Goal: Task Accomplishment & Management: Use online tool/utility

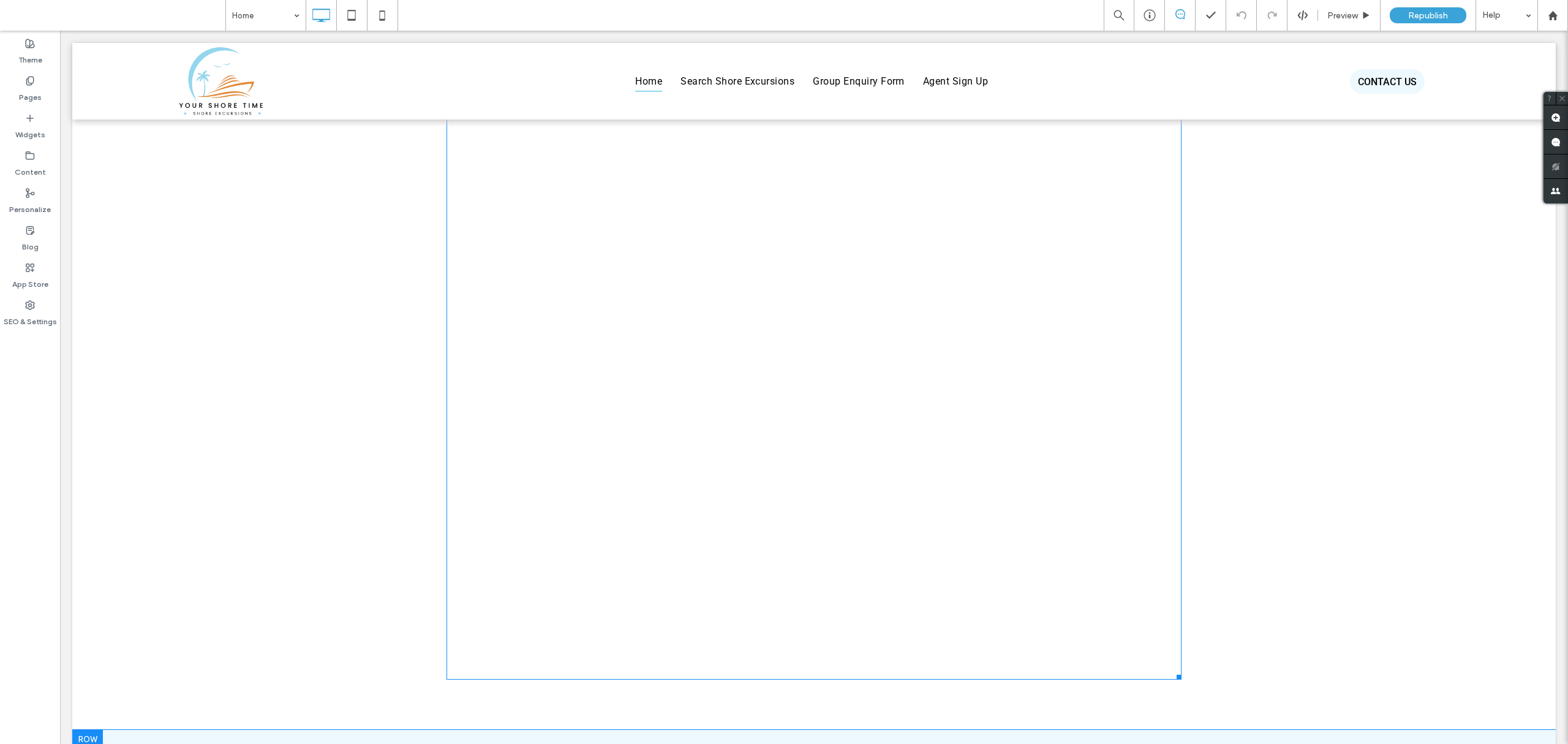
scroll to position [3813, 0]
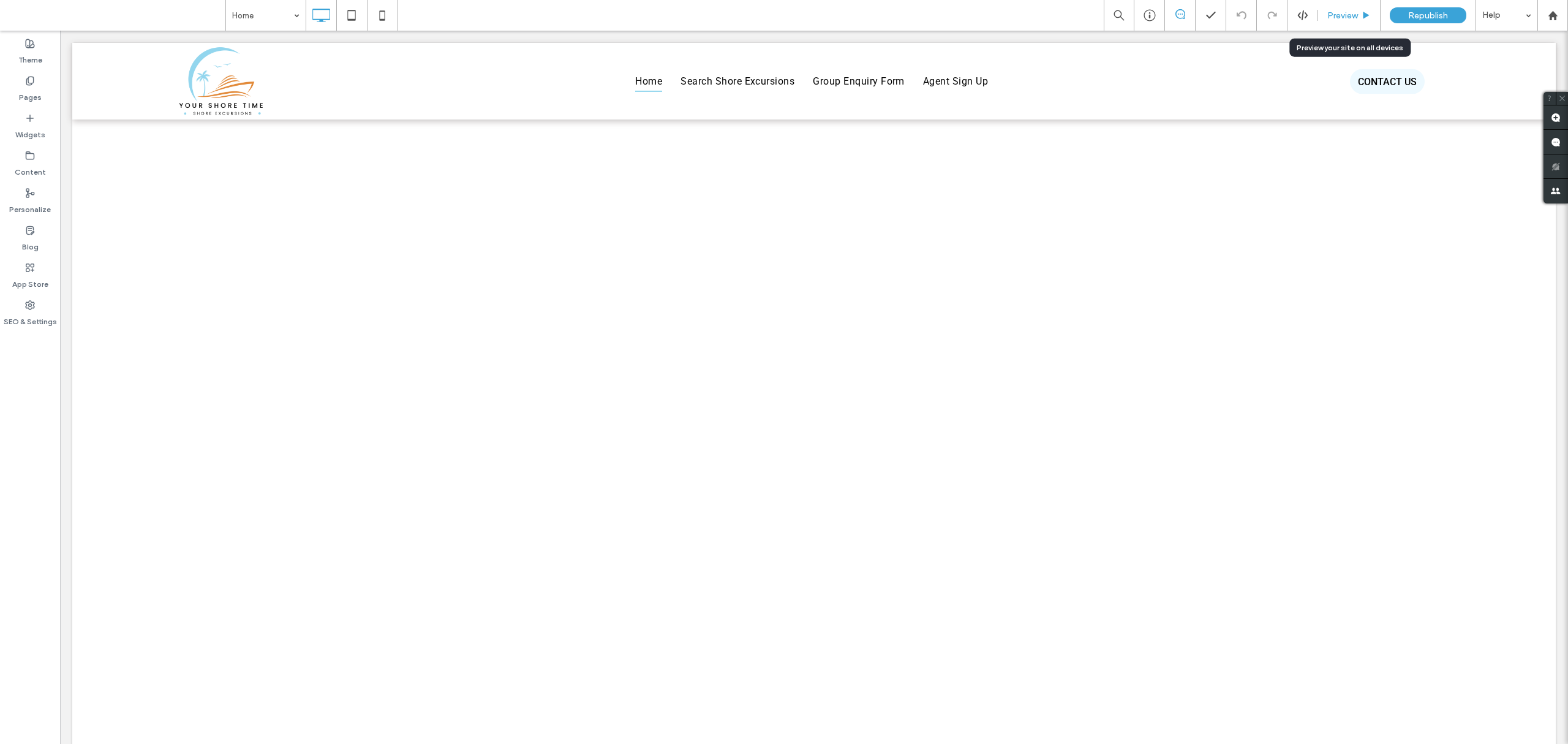
click at [1339, 15] on span "Preview" at bounding box center [1342, 15] width 31 height 10
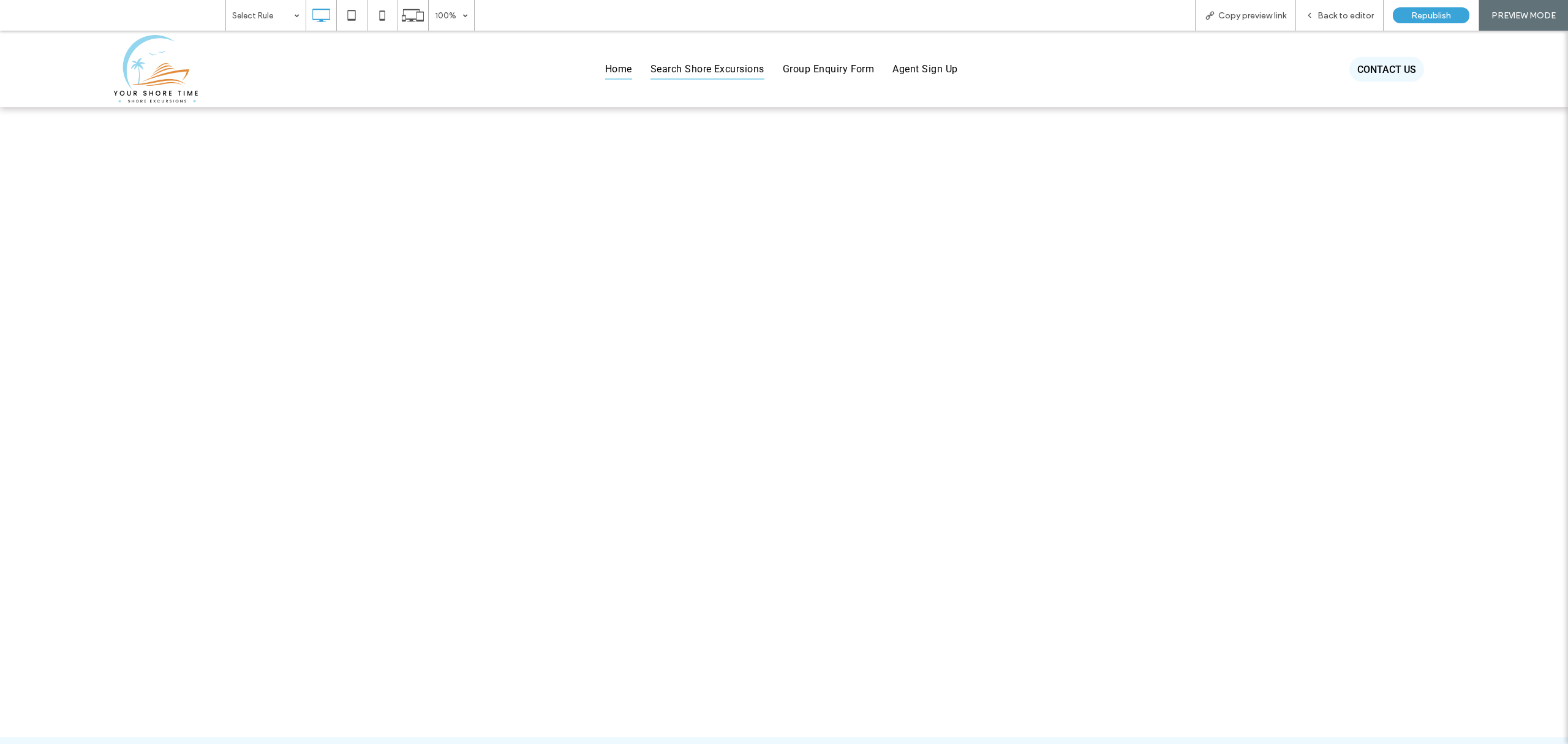
click at [691, 74] on span "Search Shore Excursions" at bounding box center [707, 68] width 114 height 21
click at [1336, 15] on span "Back to editor" at bounding box center [1346, 15] width 57 height 10
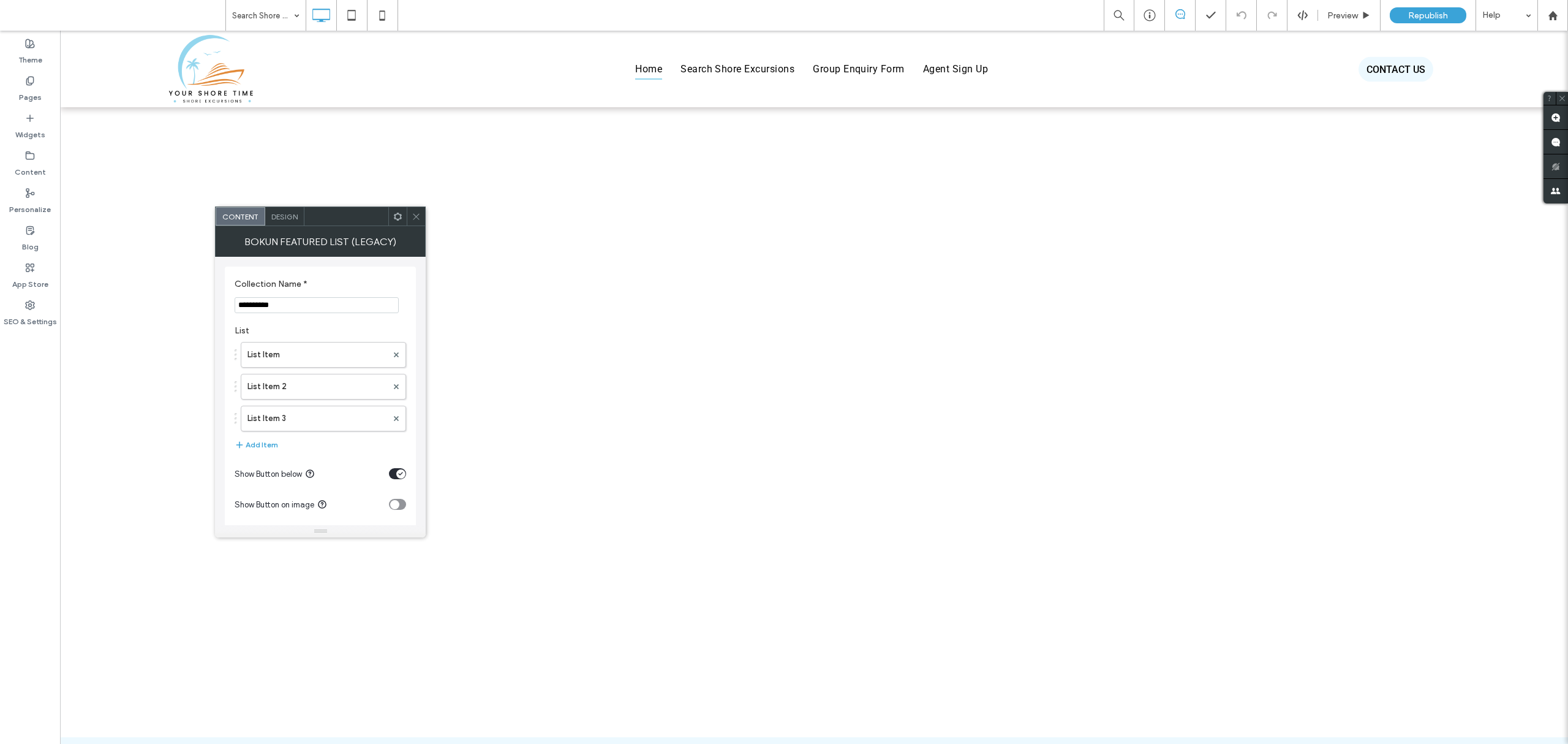
click at [395, 224] on span at bounding box center [397, 216] width 9 height 18
click at [395, 219] on icon at bounding box center [397, 216] width 9 height 9
click at [1515, 10] on div "Help" at bounding box center [1506, 15] width 61 height 31
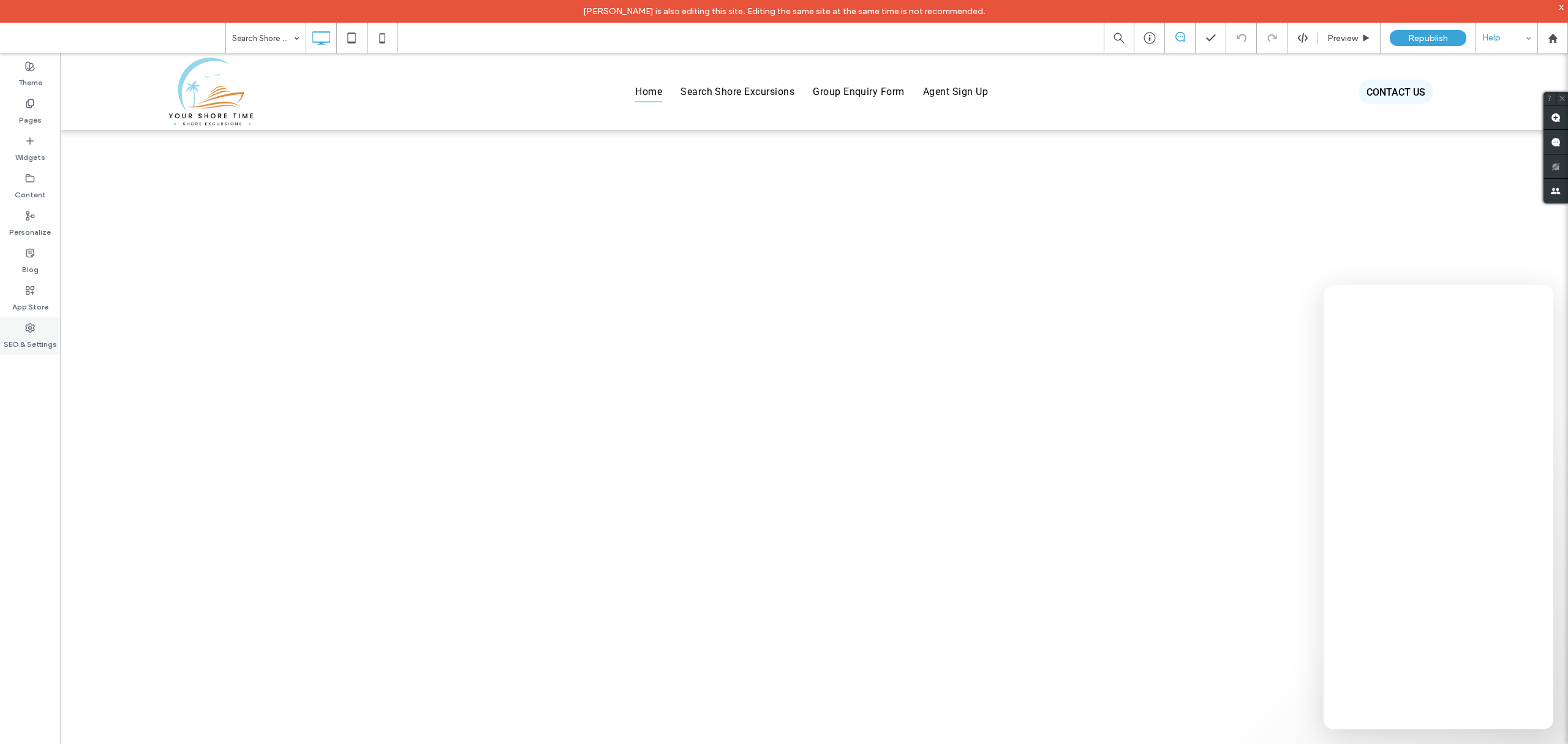
click at [34, 342] on label "SEO & Settings" at bounding box center [30, 341] width 53 height 18
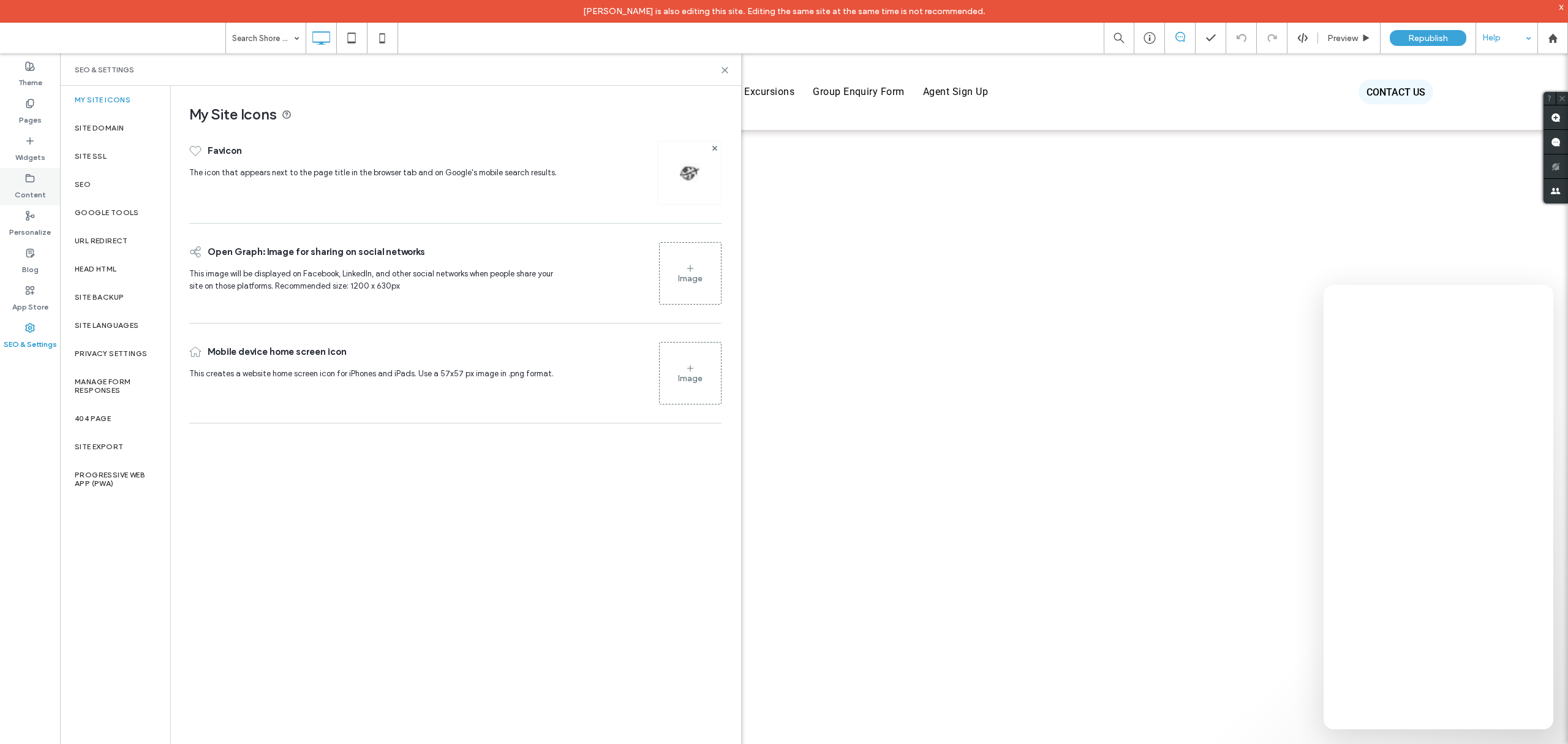
click at [37, 175] on div "Content" at bounding box center [30, 186] width 60 height 38
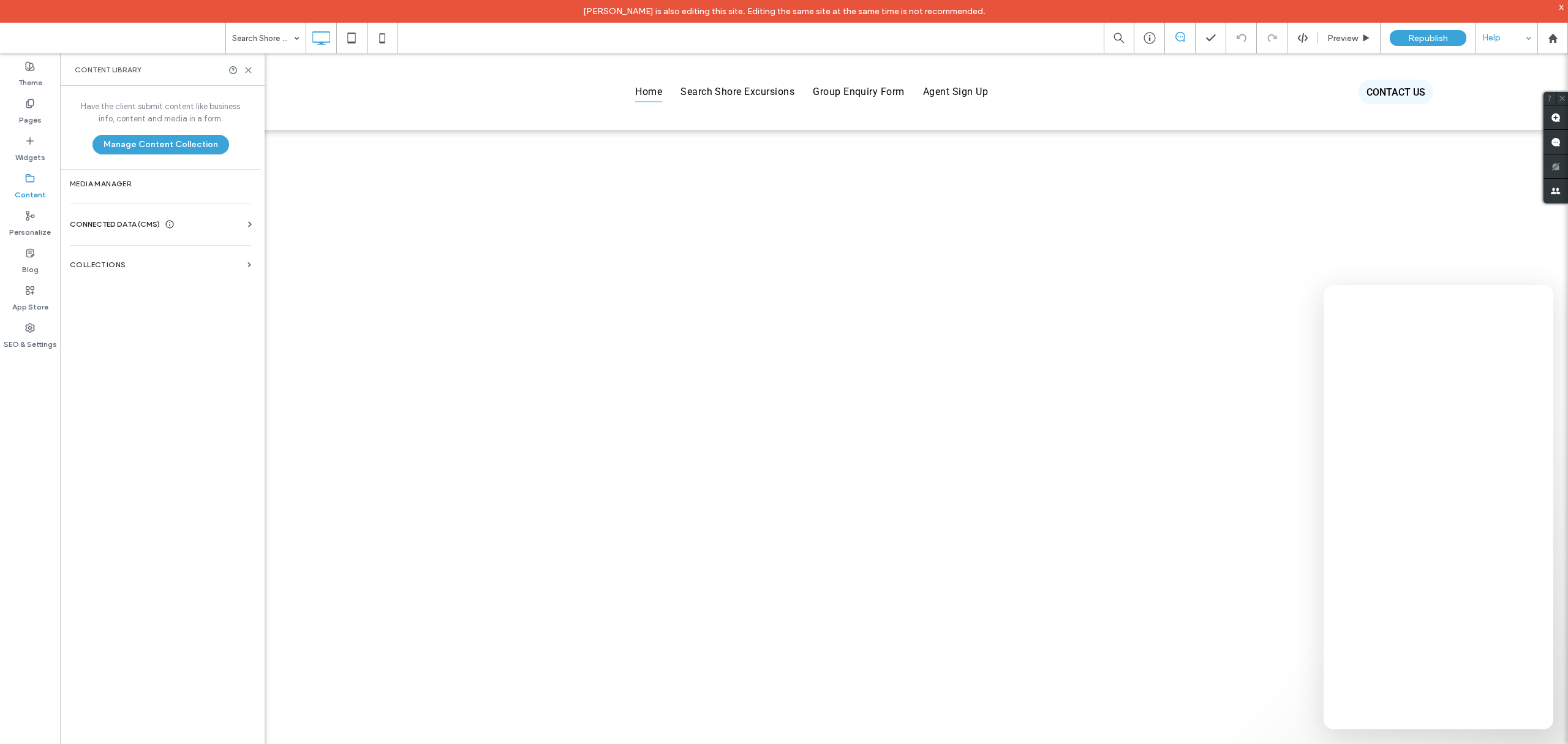
click at [136, 264] on label "Collections" at bounding box center [156, 264] width 173 height 8
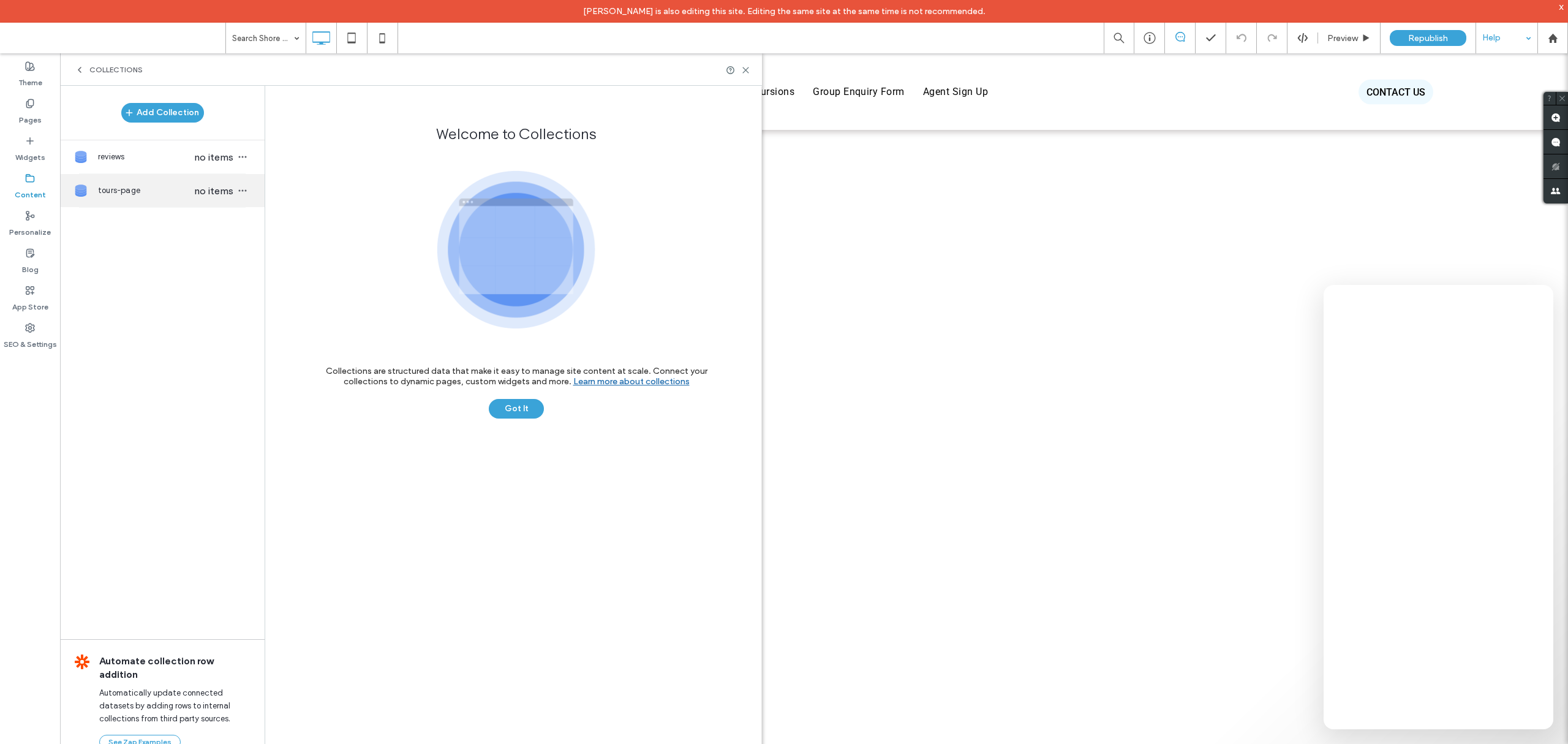
click at [199, 193] on span "no items" at bounding box center [214, 191] width 43 height 12
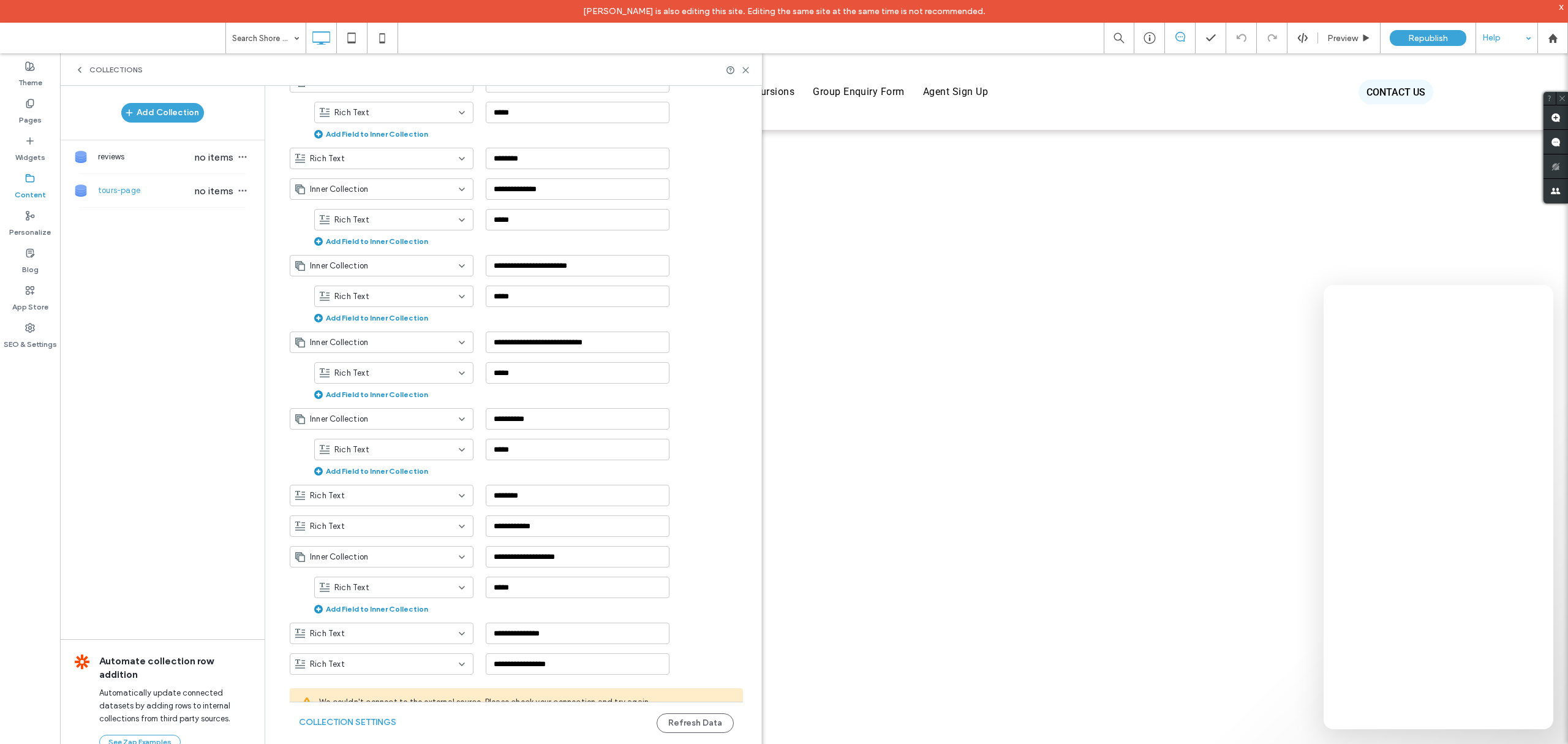
scroll to position [0, 0]
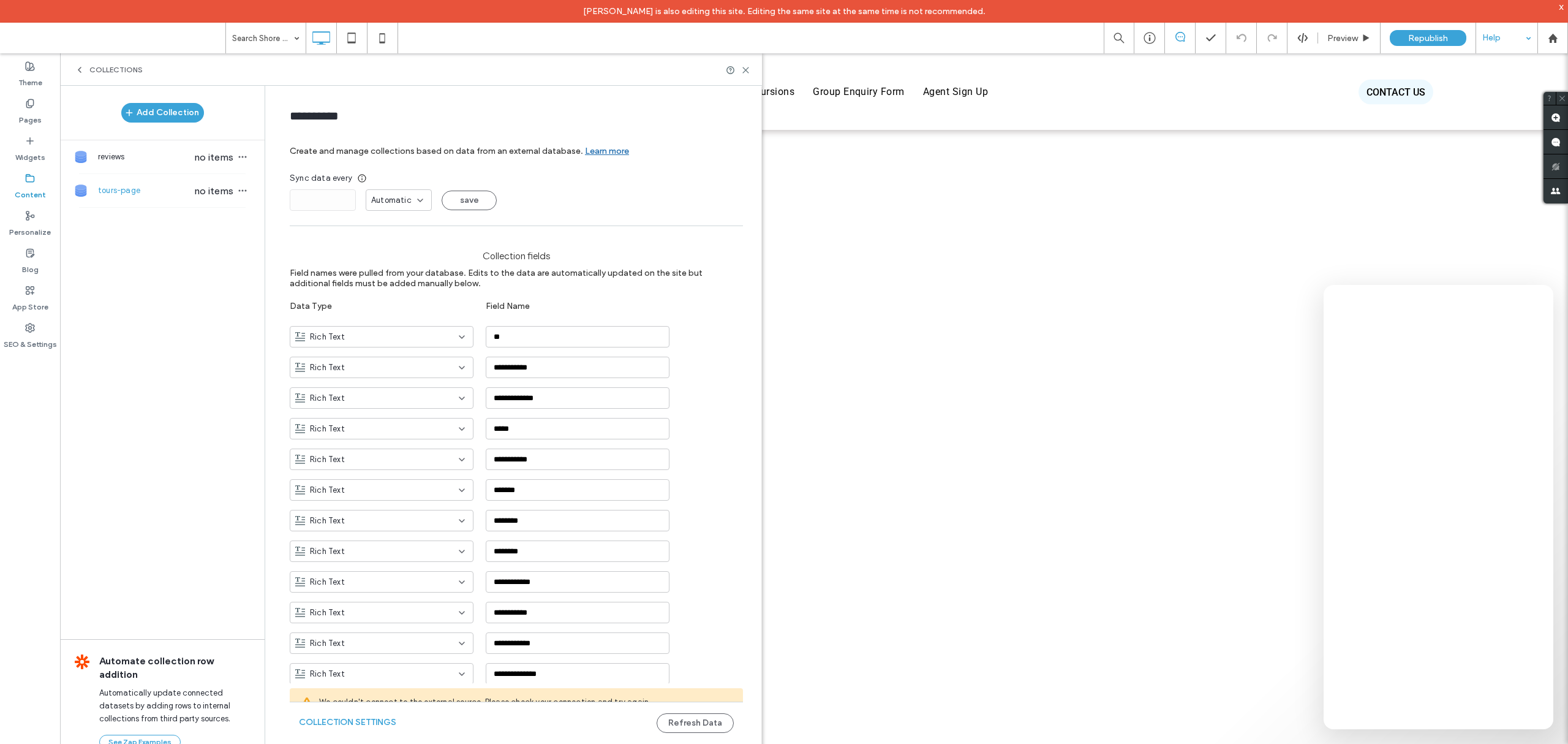
click at [244, 182] on div "tours-page no items" at bounding box center [162, 191] width 204 height 33
click at [244, 186] on span "button" at bounding box center [243, 191] width 15 height 15
click at [317, 135] on div "Collection Settings" at bounding box center [314, 129] width 126 height 23
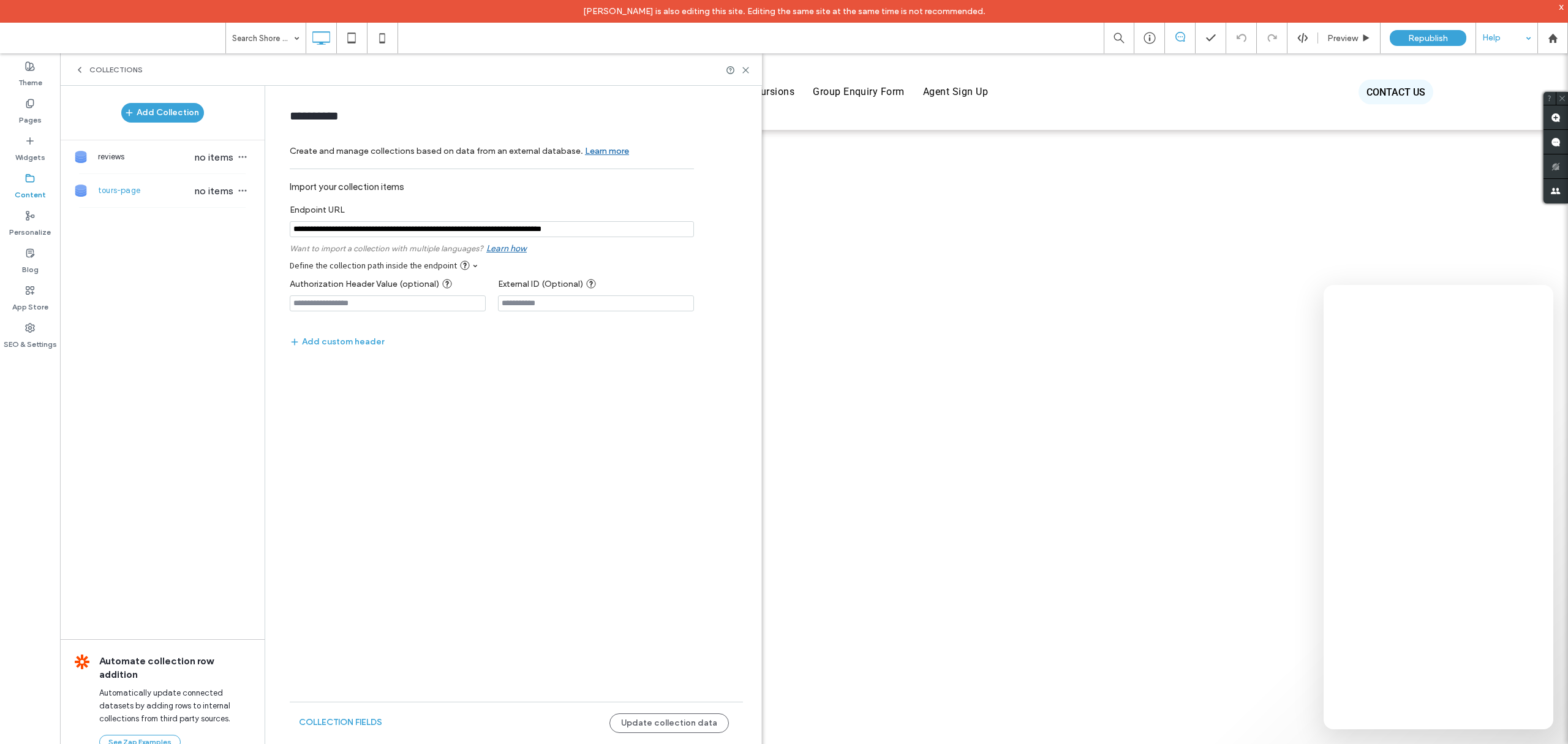
drag, startPoint x: 626, startPoint y: 229, endPoint x: 274, endPoint y: 232, distance: 352.0
click at [274, 232] on form "**********" at bounding box center [515, 264] width 490 height 334
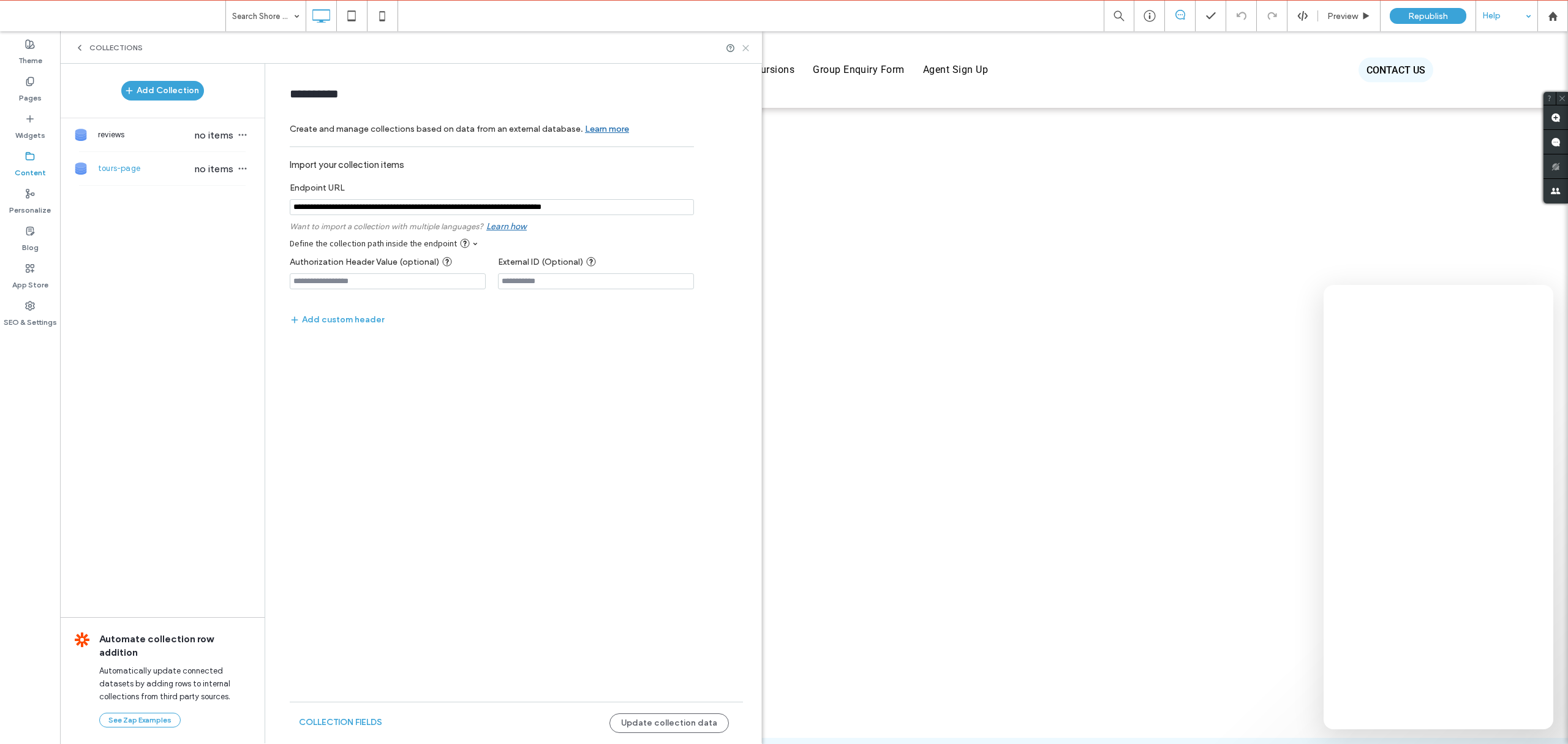
click at [745, 45] on icon at bounding box center [746, 48] width 9 height 9
